Goal: Check status

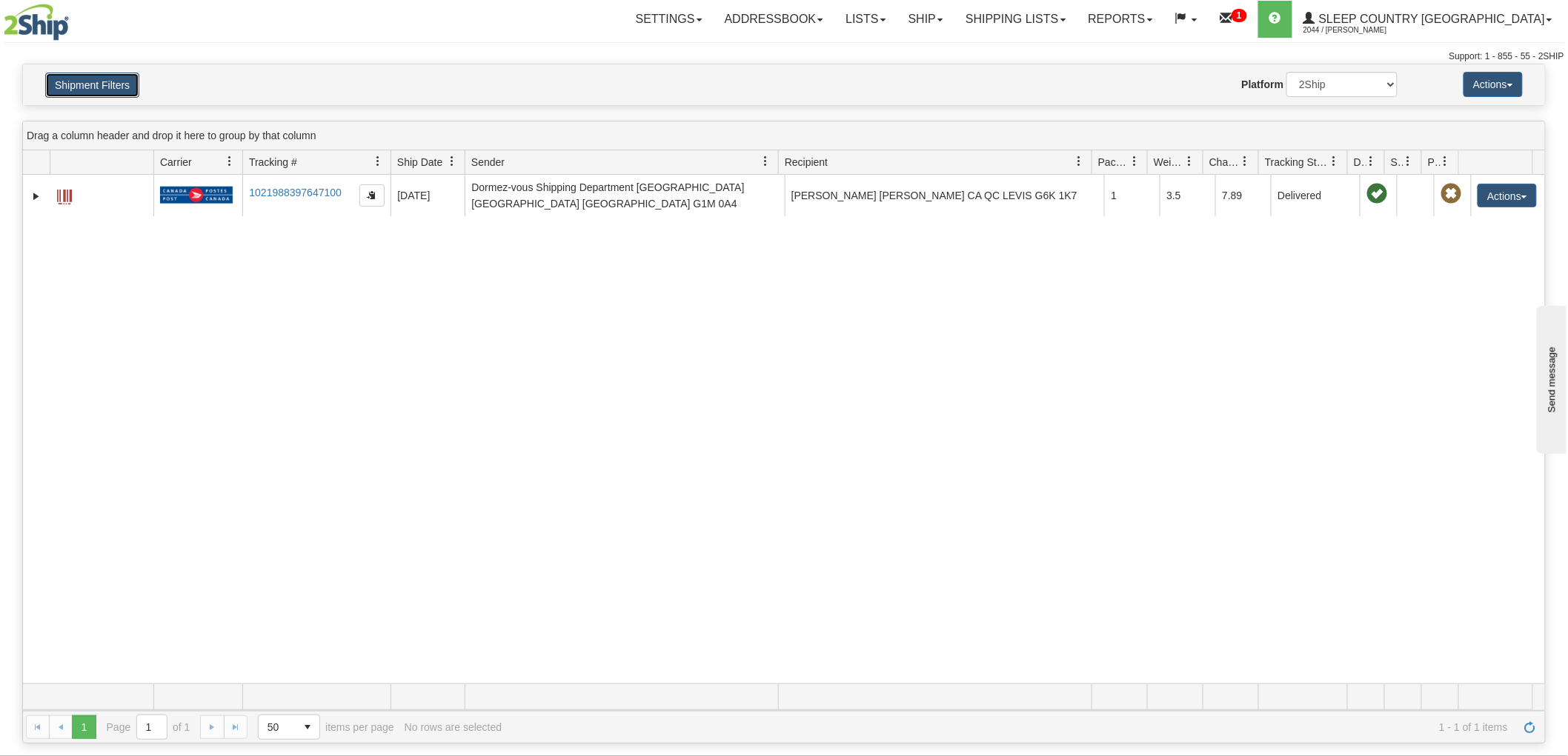
click at [107, 96] on button "Shipment Filters" at bounding box center [91, 85] width 94 height 25
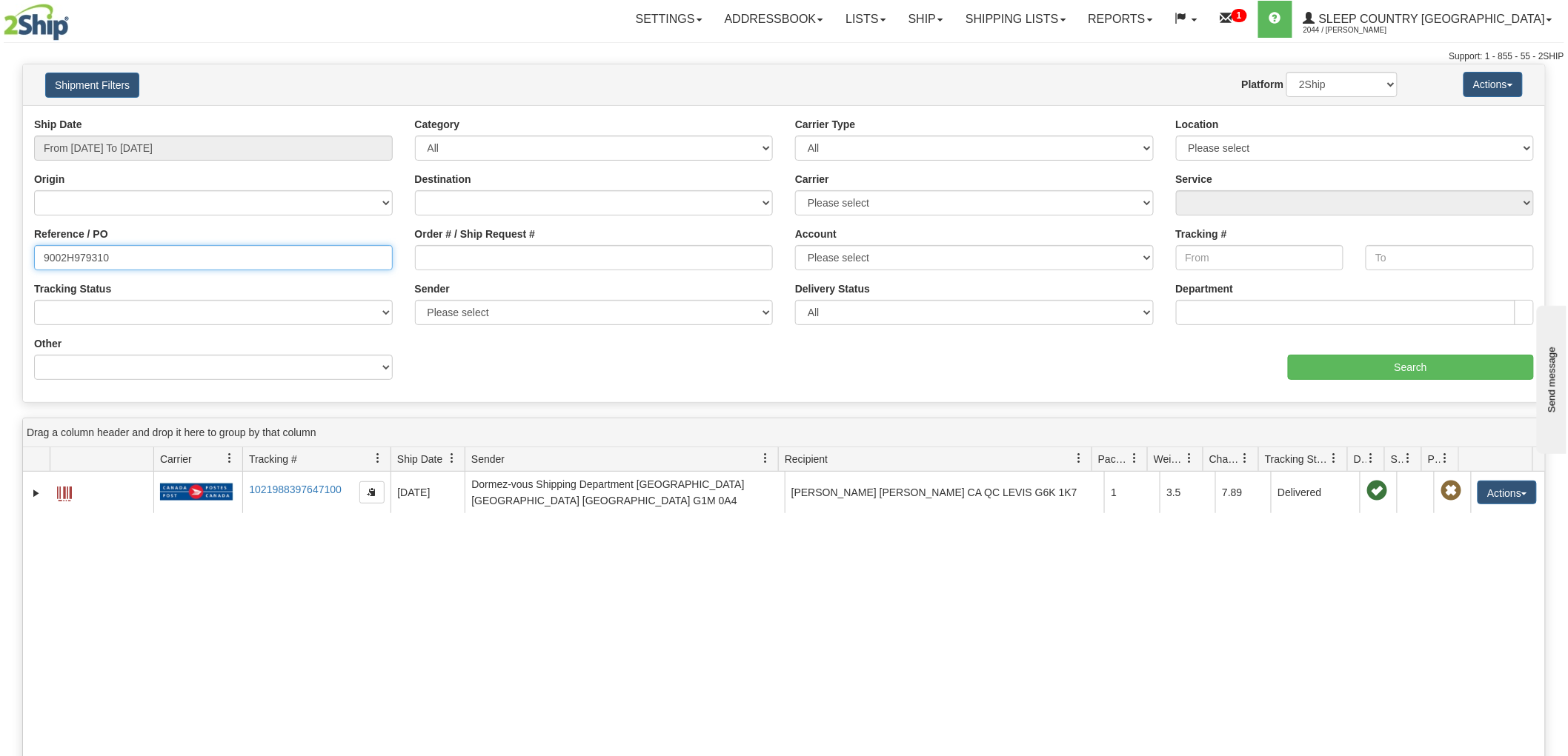
drag, startPoint x: 37, startPoint y: 257, endPoint x: 6, endPoint y: 254, distance: 31.1
click at [0, 257] on div "Please wait... × Confirm Delete Delete Cancel × Confirm Delete Yes No Cancel × …" at bounding box center [784, 552] width 1568 height 977
paste input "9000H734609"
type input "9000H734609"
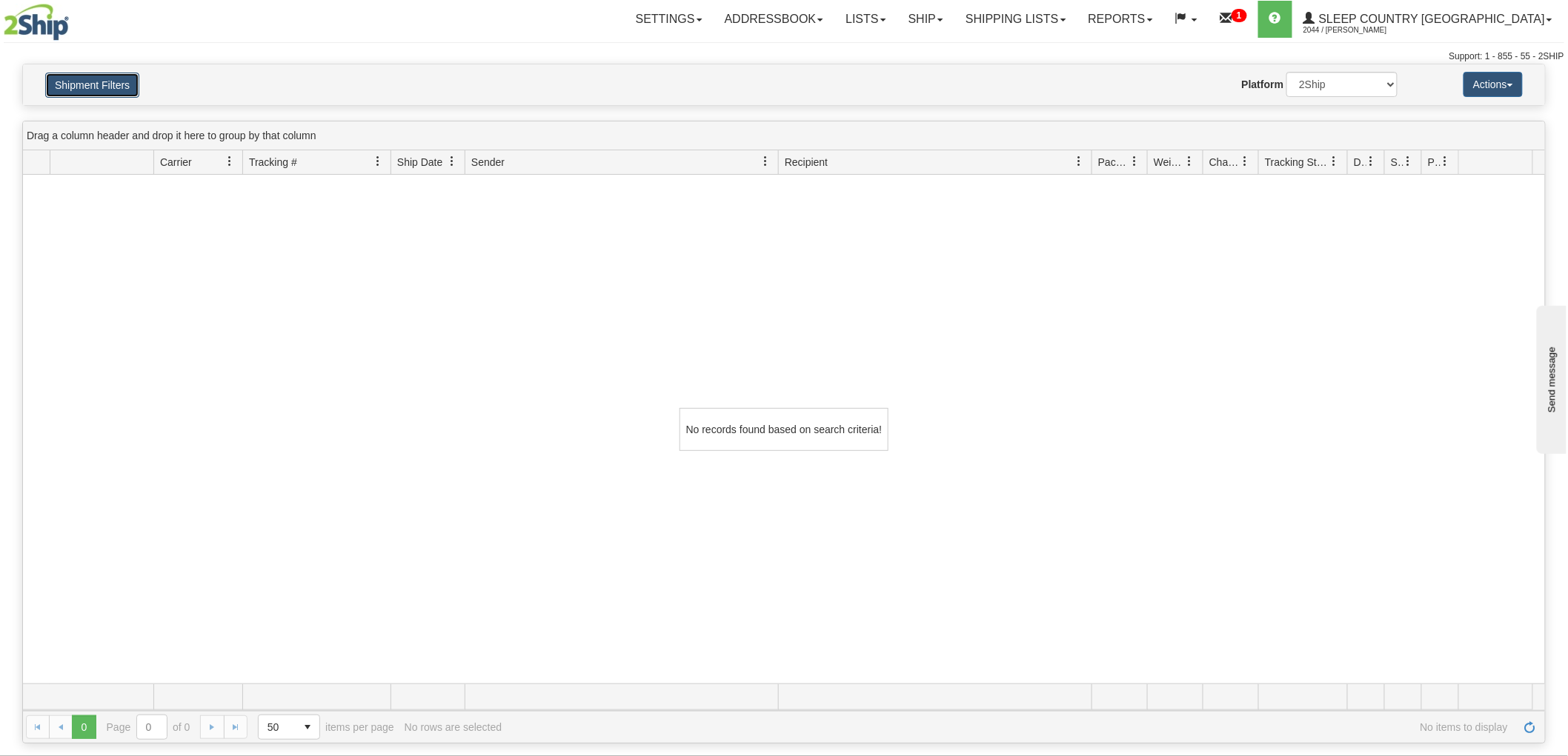
click at [72, 85] on button "Shipment Filters" at bounding box center [91, 85] width 94 height 25
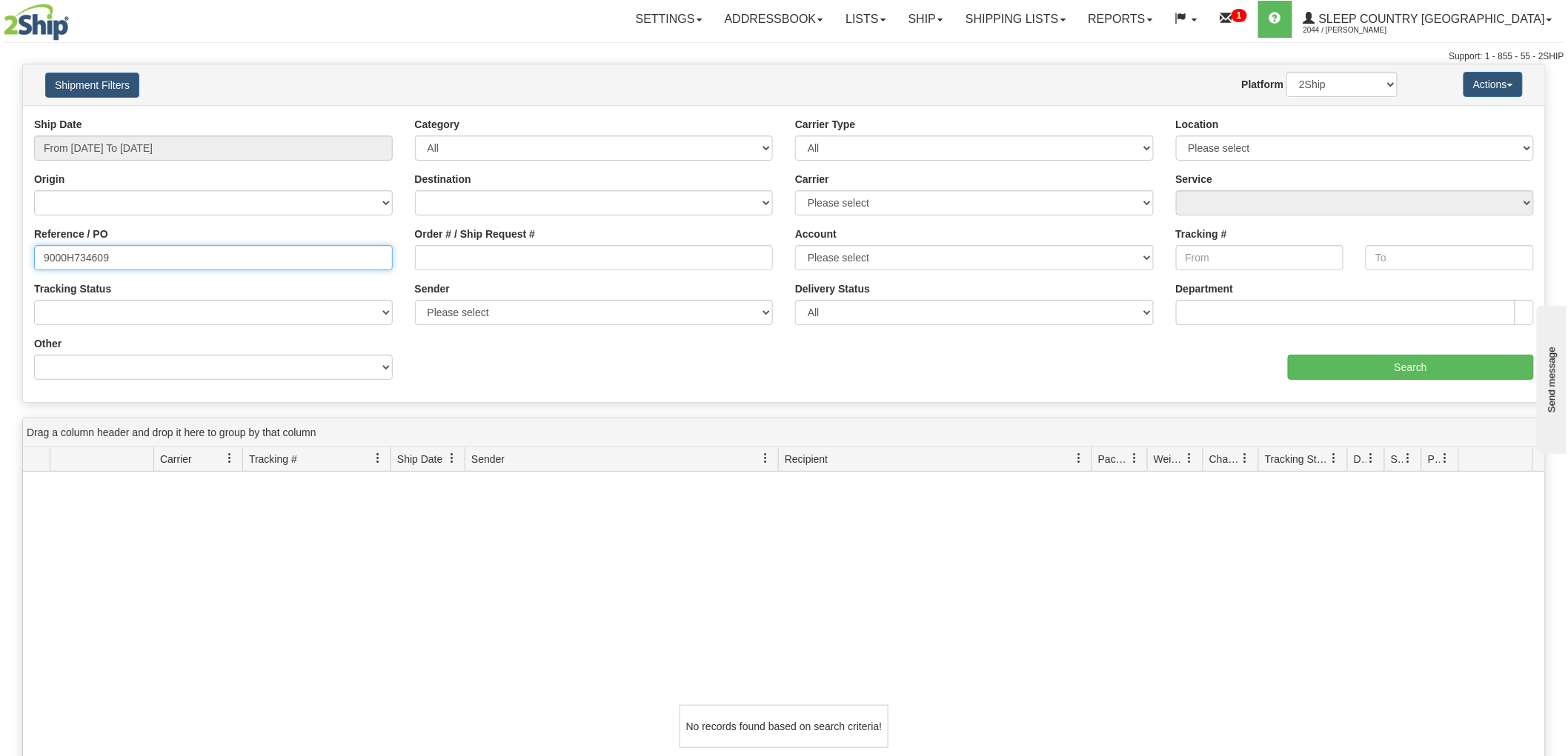
click at [0, 254] on div "Please wait... × Confirm Delete Delete Cancel × Confirm Delete Yes No Cancel × …" at bounding box center [784, 552] width 1568 height 977
click at [467, 254] on input "Order # / Ship Request #" at bounding box center [594, 258] width 359 height 25
paste input "9000H734609"
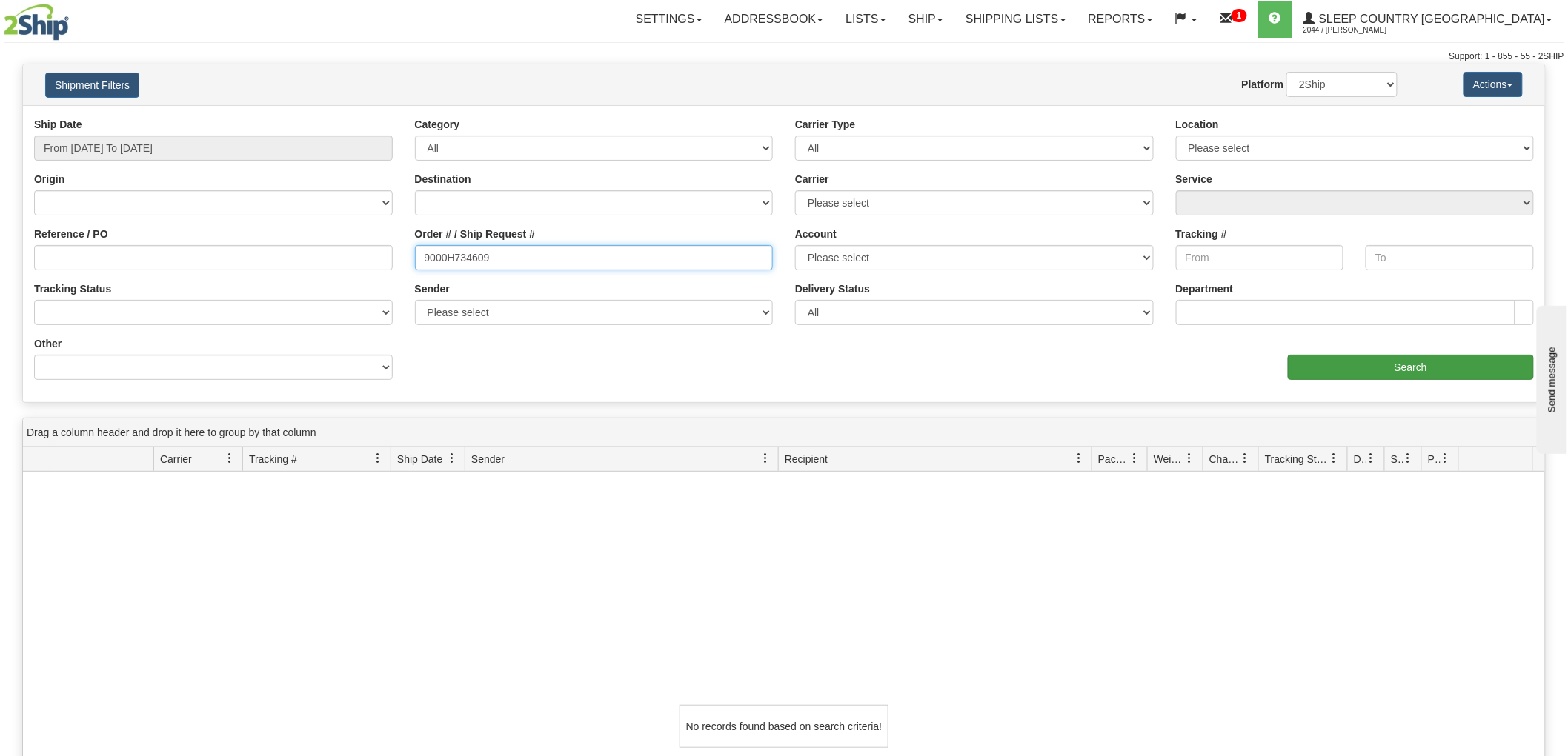
type input "9000H734609"
click at [1341, 367] on input "Search" at bounding box center [1411, 368] width 246 height 25
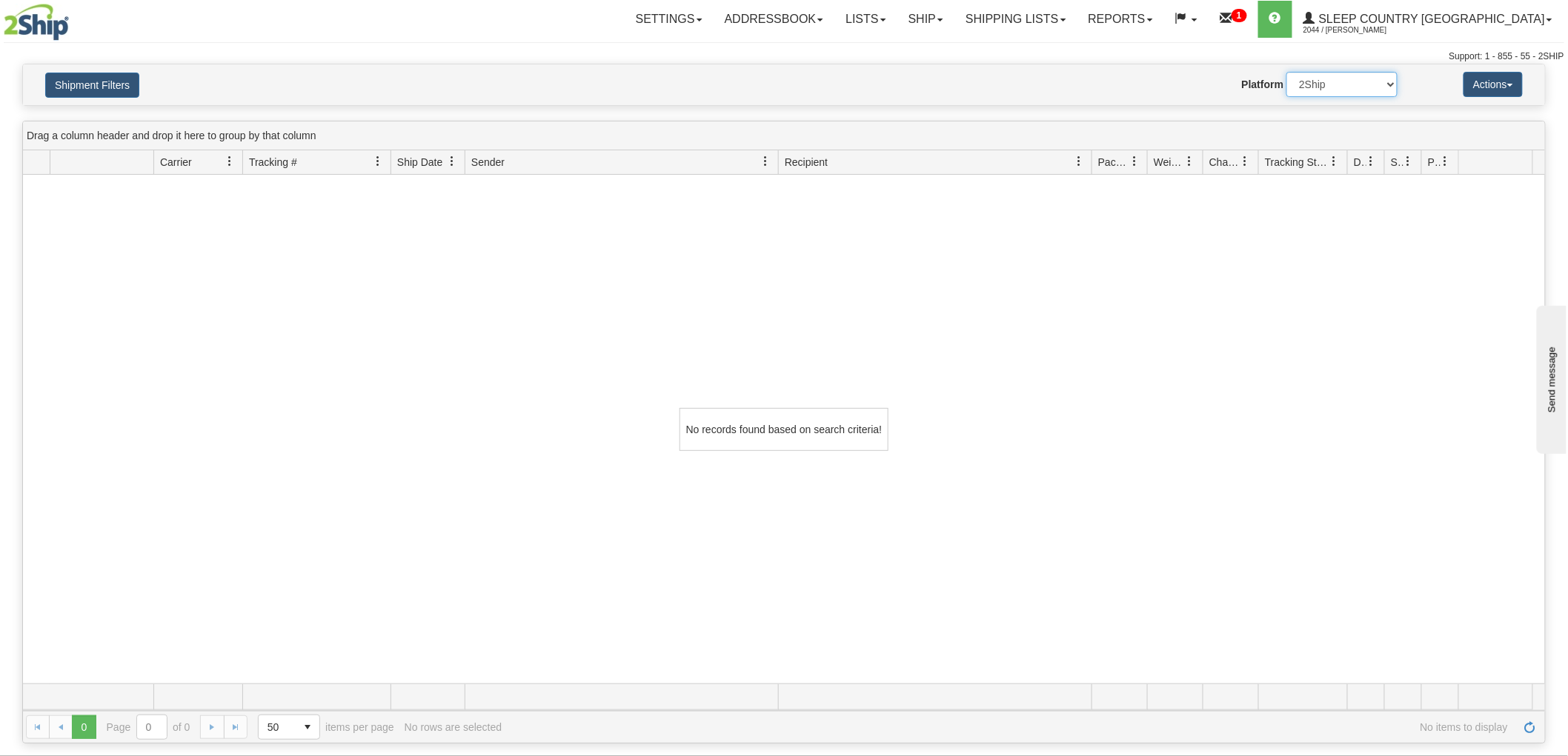
click at [1316, 90] on select "2Ship Imported" at bounding box center [1342, 84] width 111 height 25
select select "1"
click at [1287, 72] on select "2Ship Imported" at bounding box center [1342, 84] width 111 height 25
click at [75, 75] on button "Shipment Filters" at bounding box center [91, 85] width 94 height 25
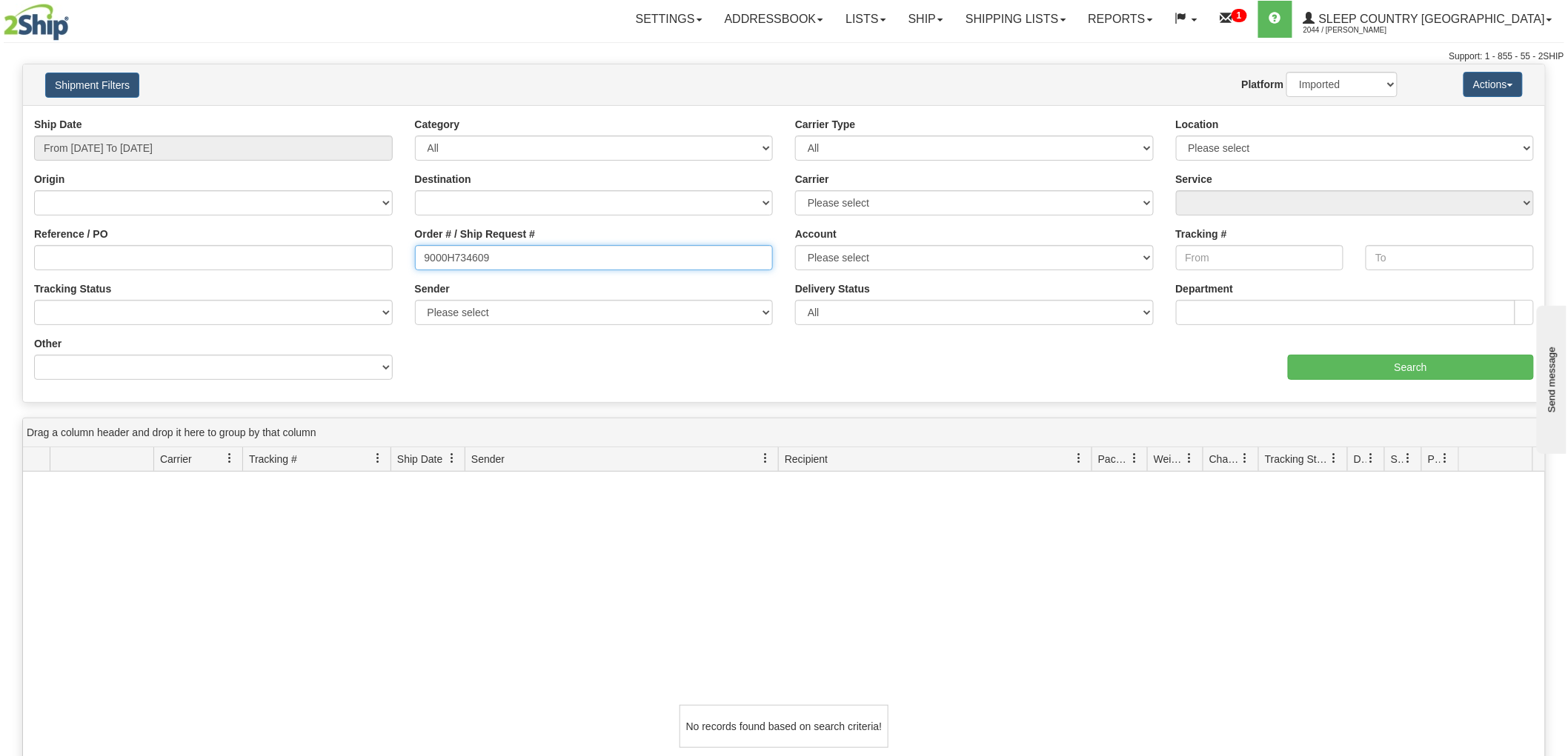
drag, startPoint x: 537, startPoint y: 248, endPoint x: 258, endPoint y: 243, distance: 279.0
click at [258, 117] on div "Reference / PO Order # / Ship Request # 9000H734609 Account Please select [GEOG…" at bounding box center [784, 117] width 1522 height 0
click at [1319, 80] on select "2Ship Imported" at bounding box center [1342, 84] width 111 height 25
select select "0"
click at [1287, 72] on select "2Ship Imported" at bounding box center [1342, 84] width 111 height 25
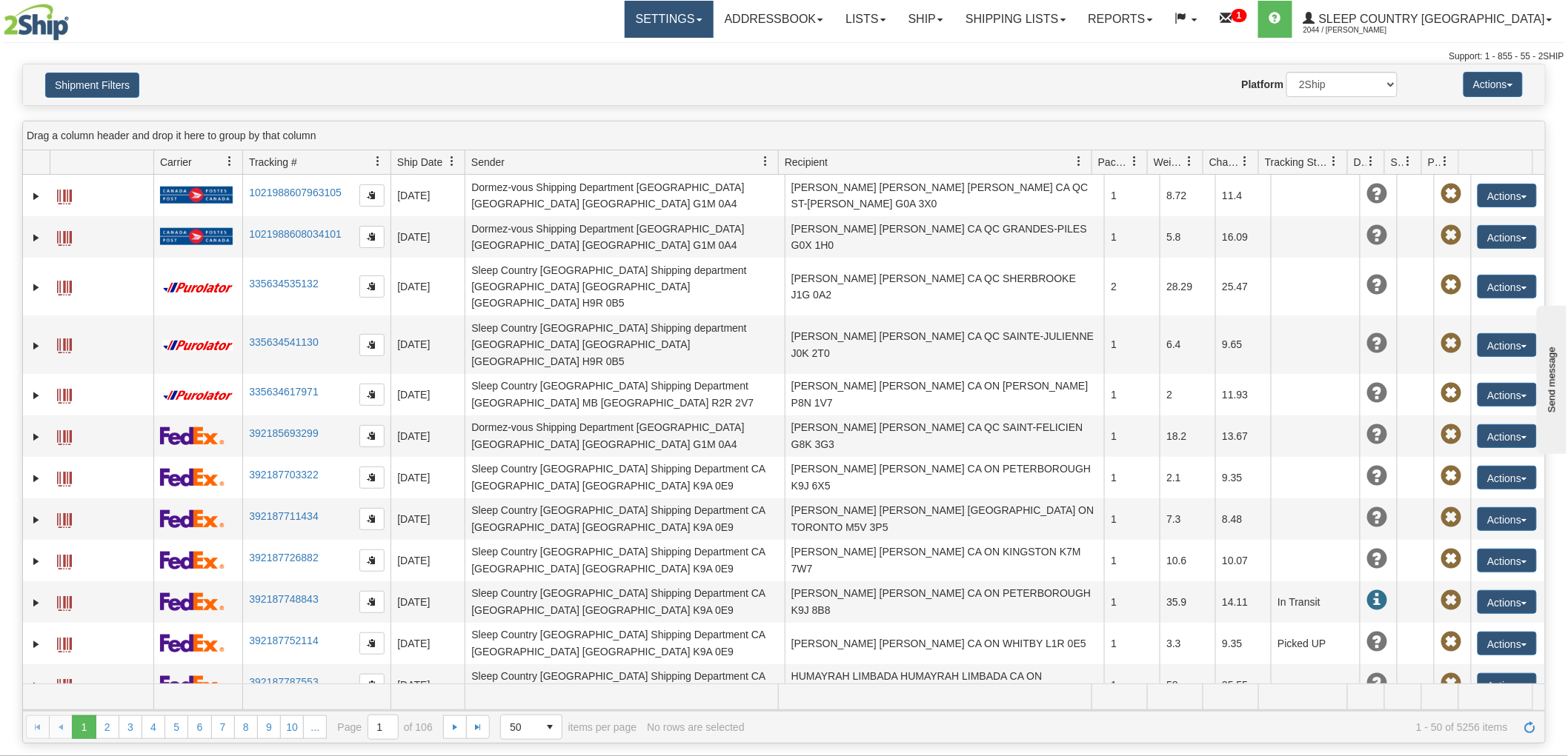
drag, startPoint x: 1107, startPoint y: 87, endPoint x: 752, endPoint y: 9, distance: 363.5
click at [1102, 85] on div "Website Agent Nothing selected Client User Platform 2Ship Imported" at bounding box center [846, 84] width 1125 height 25
